Goal: Find specific page/section: Find specific page/section

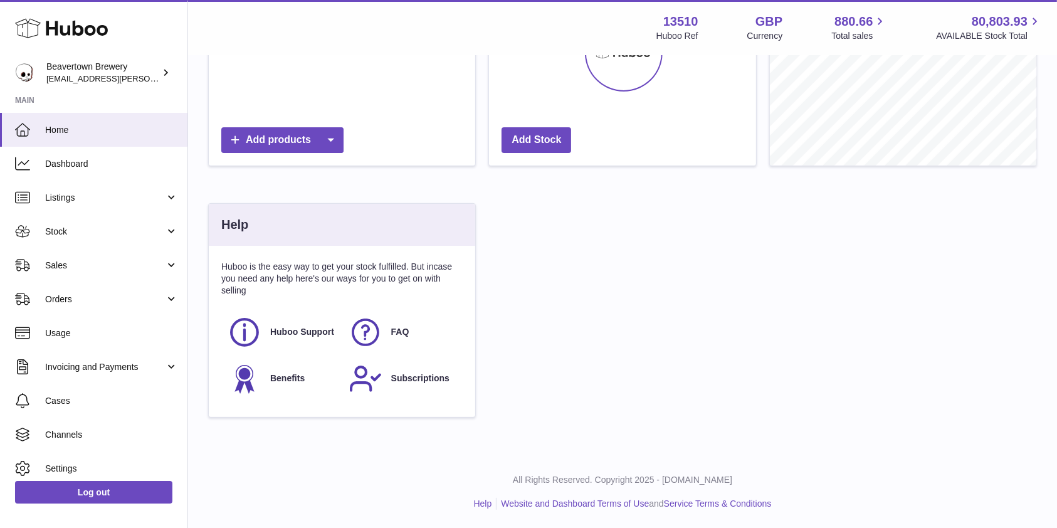
scroll to position [6, 0]
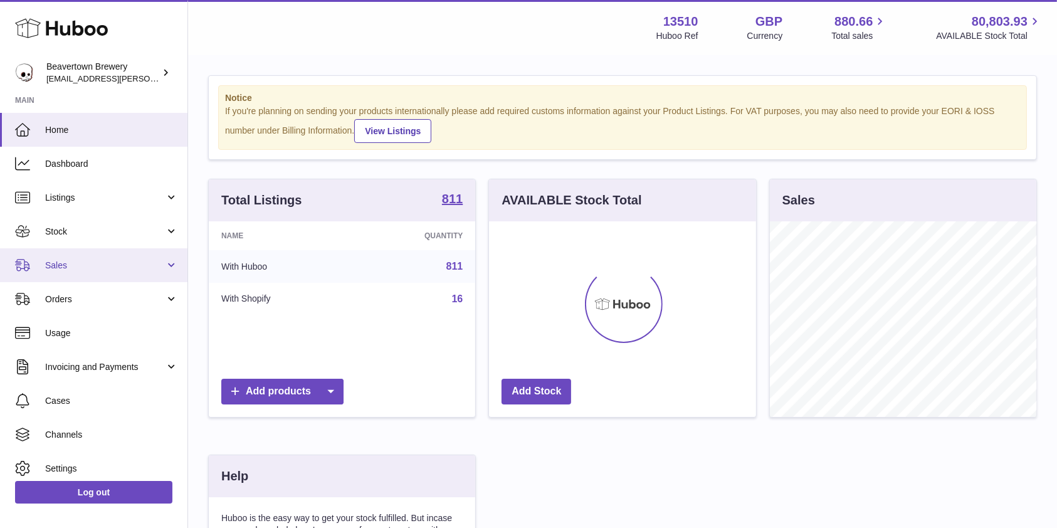
click at [115, 251] on link "Sales" at bounding box center [93, 265] width 187 height 34
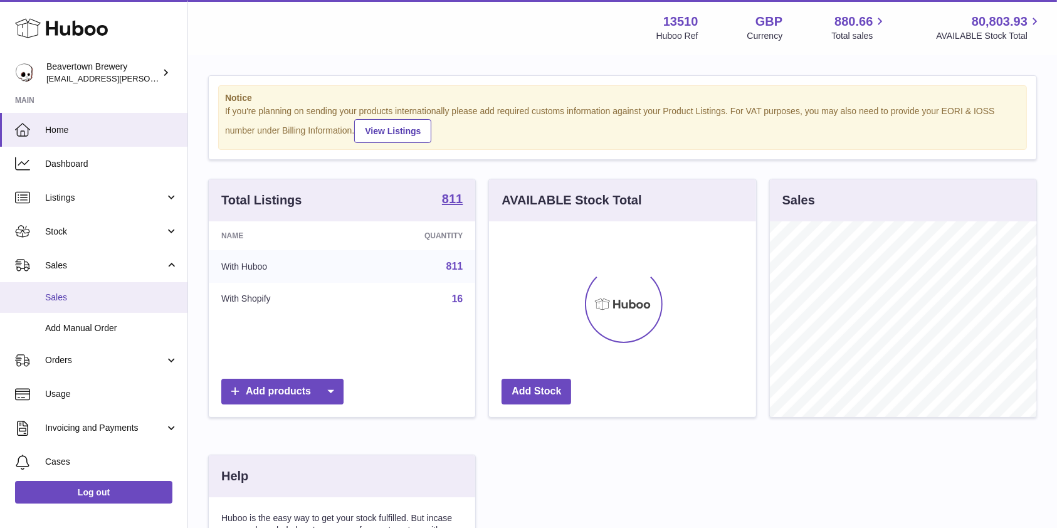
click at [82, 292] on span "Sales" at bounding box center [111, 298] width 133 height 12
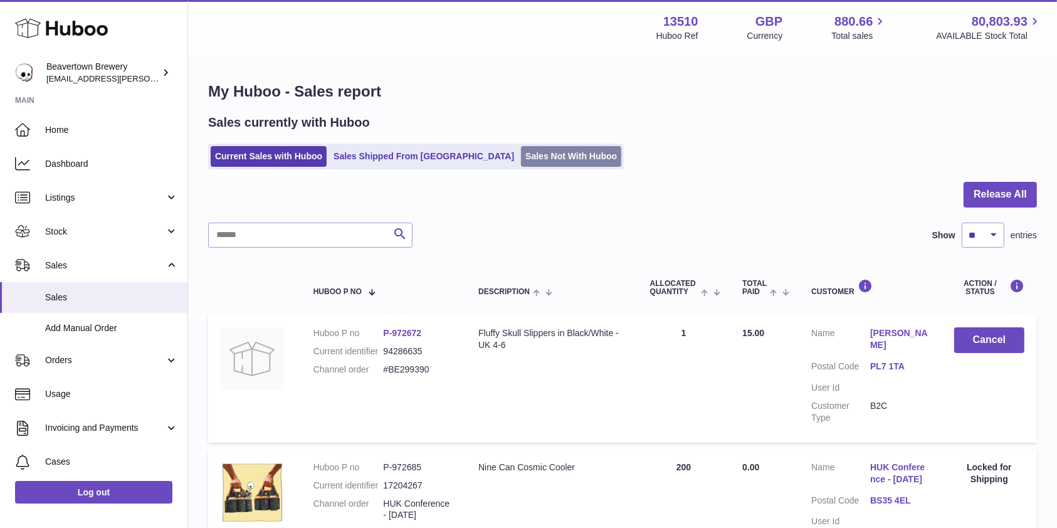
click at [521, 152] on link "Sales Not With Huboo" at bounding box center [571, 156] width 100 height 21
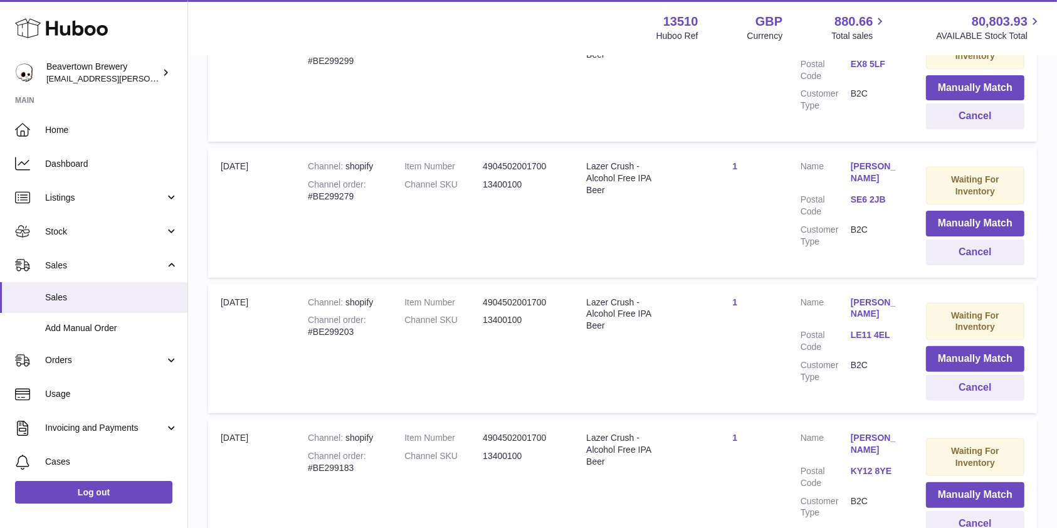
scroll to position [446, 0]
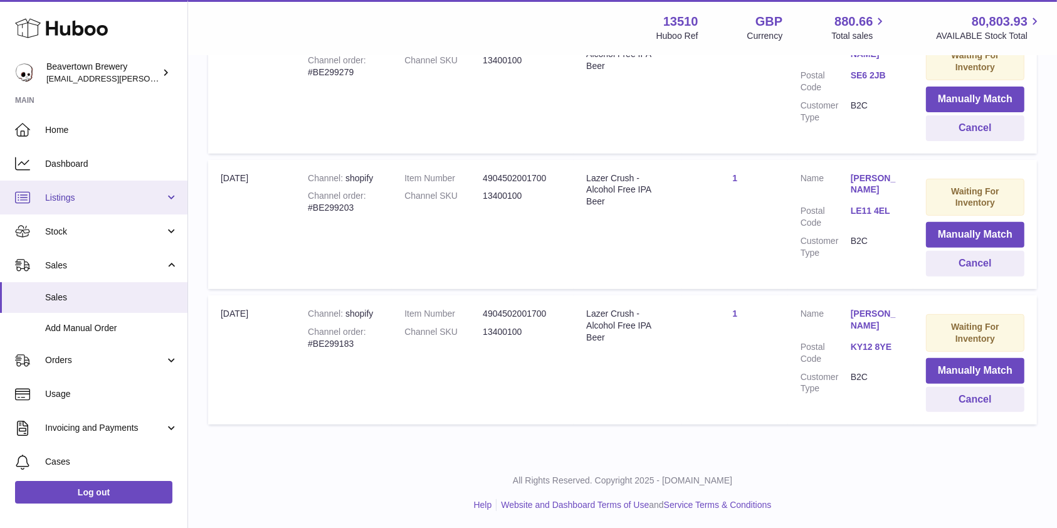
click at [86, 194] on span "Listings" at bounding box center [105, 198] width 120 height 12
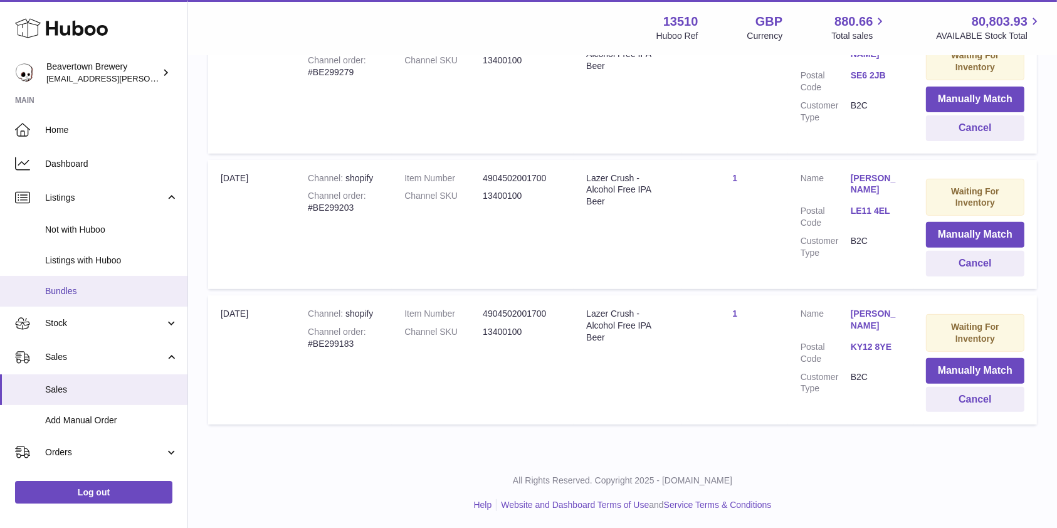
click at [75, 293] on span "Bundles" at bounding box center [111, 291] width 133 height 12
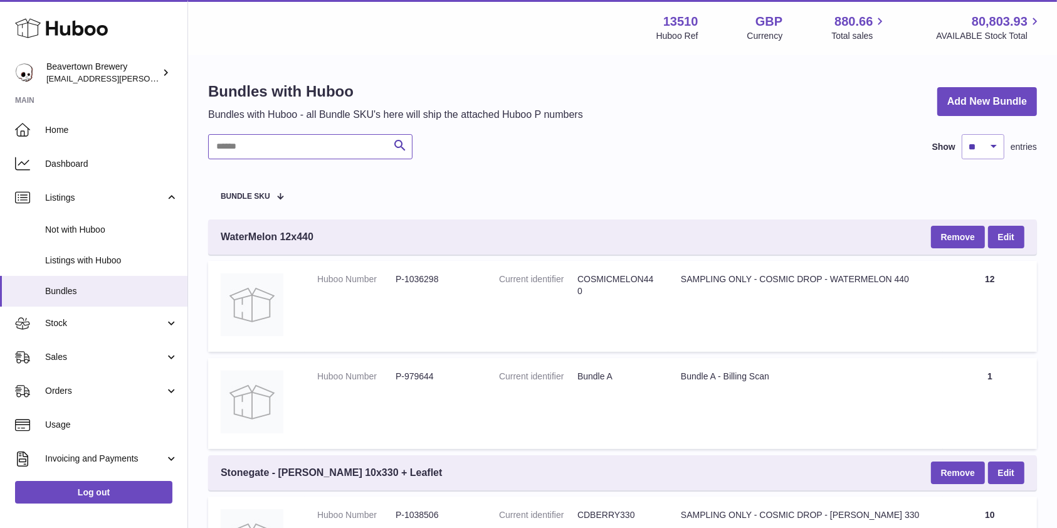
click at [261, 144] on input "text" at bounding box center [310, 146] width 204 height 25
paste input "**********"
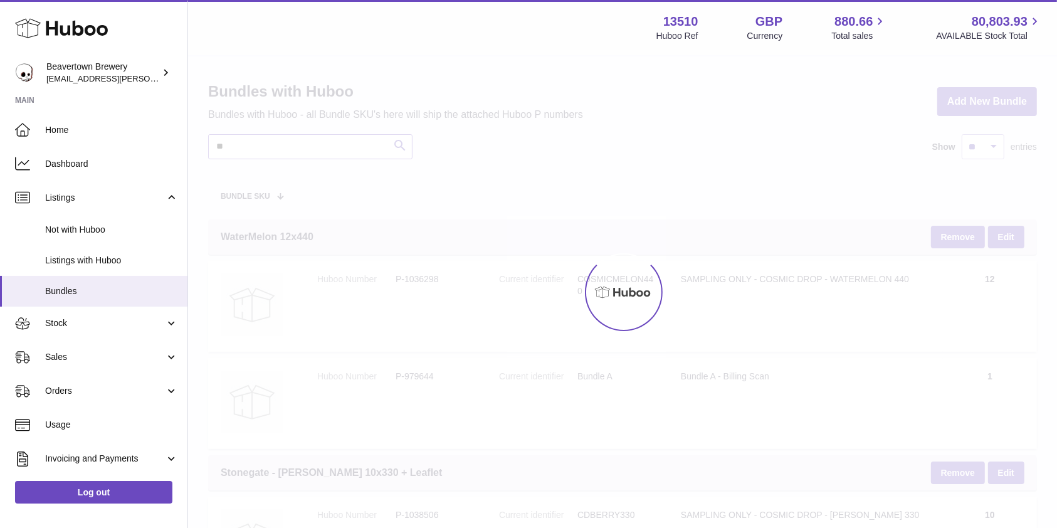
type input "*"
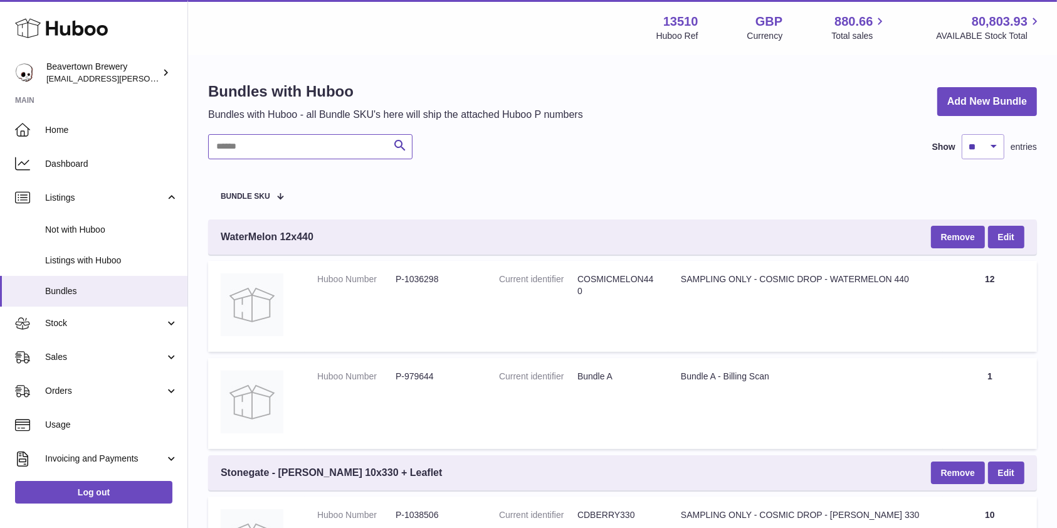
click at [281, 141] on input "text" at bounding box center [310, 146] width 204 height 25
click at [99, 327] on span "Stock" at bounding box center [105, 323] width 120 height 12
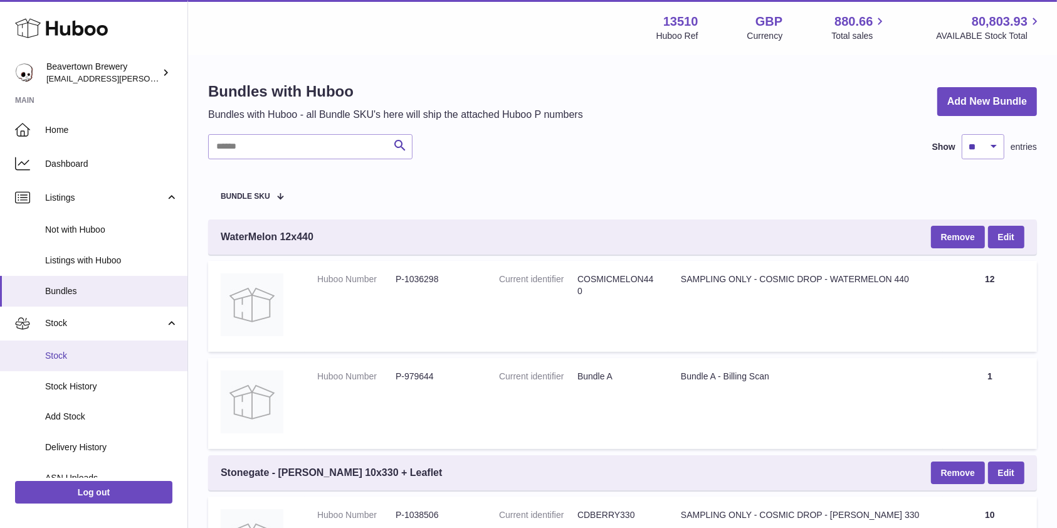
click at [76, 357] on span "Stock" at bounding box center [111, 356] width 133 height 12
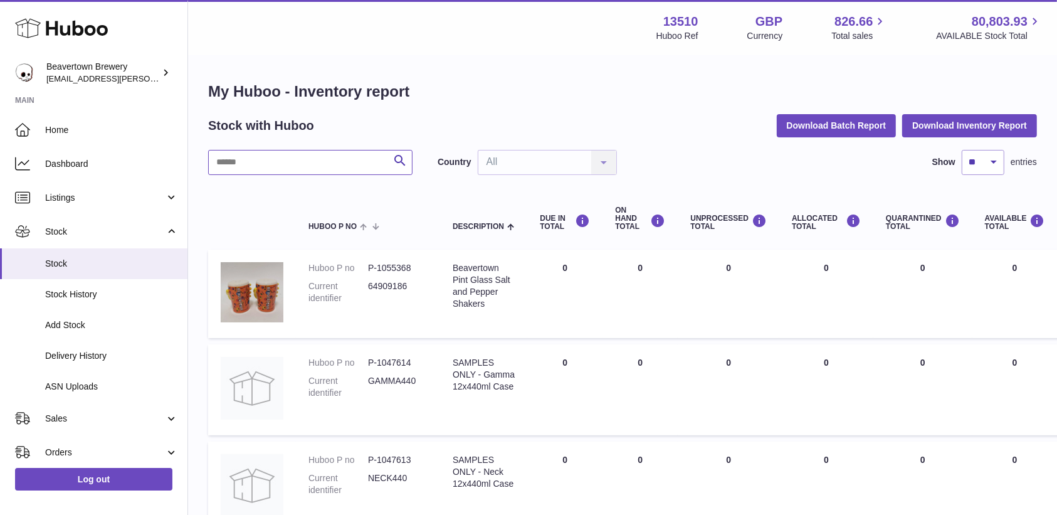
click at [280, 161] on input "text" at bounding box center [310, 162] width 204 height 25
type input "*****"
